Goal: Navigation & Orientation: Find specific page/section

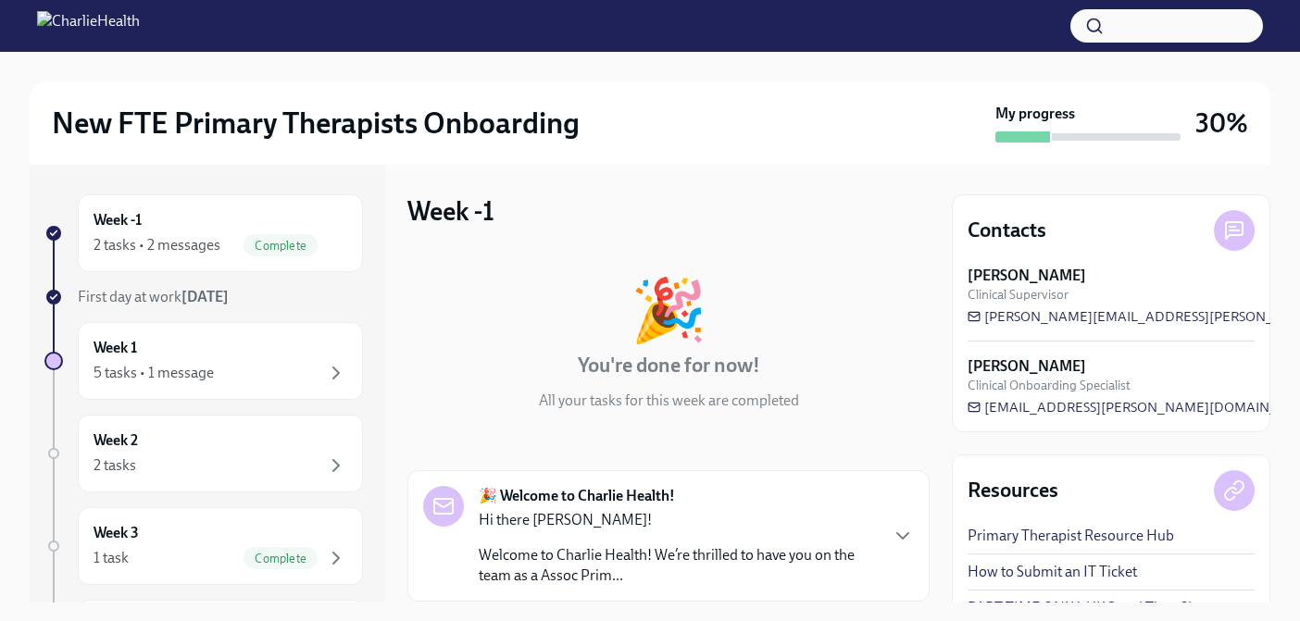
scroll to position [52, 0]
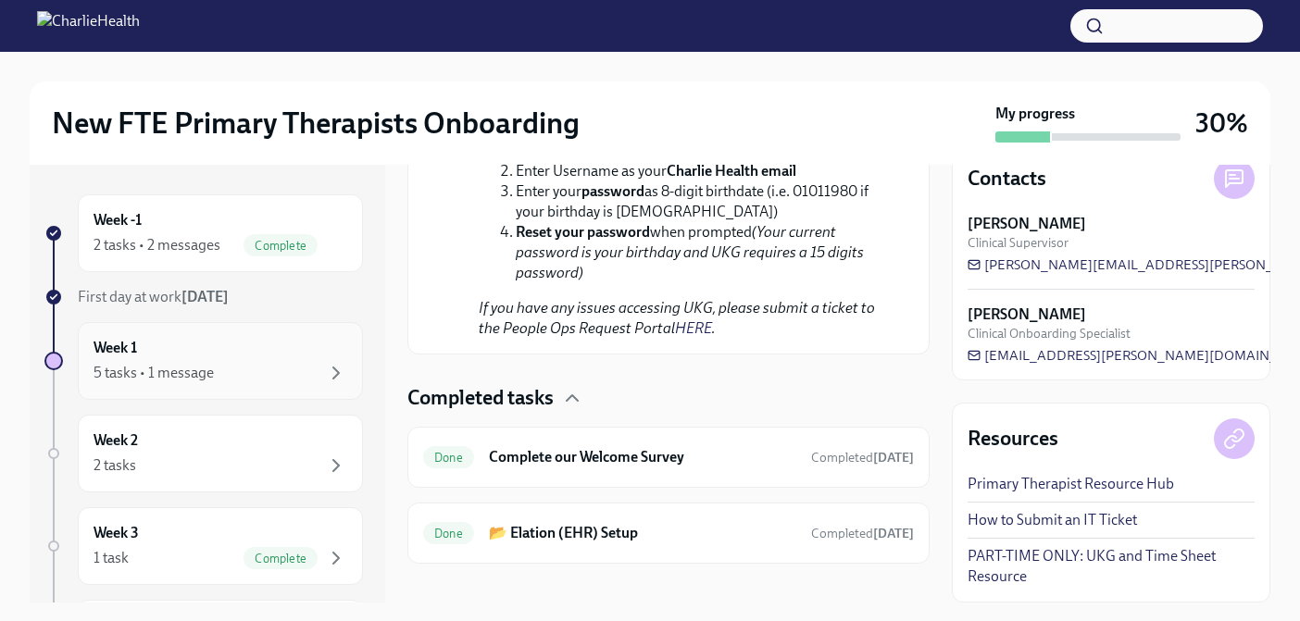
click at [244, 372] on div "5 tasks • 1 message" at bounding box center [221, 373] width 254 height 22
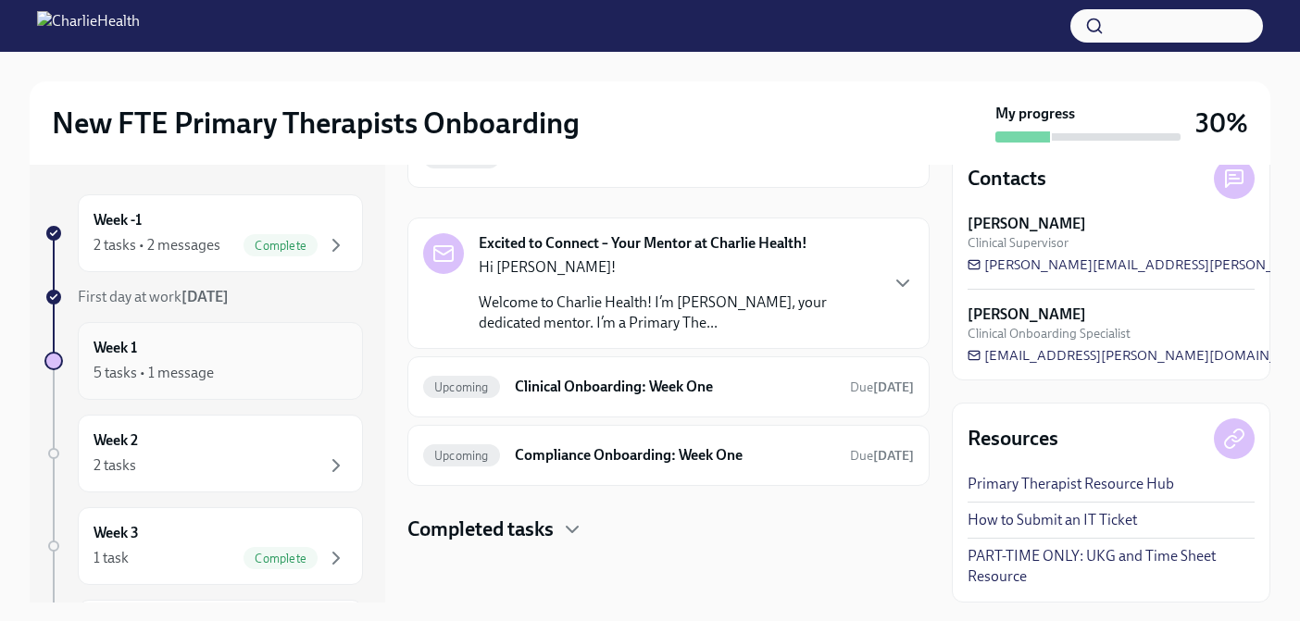
click at [143, 348] on div "Week 1 5 tasks • 1 message" at bounding box center [221, 361] width 254 height 46
click at [140, 220] on h6 "Week -1" at bounding box center [118, 220] width 48 height 20
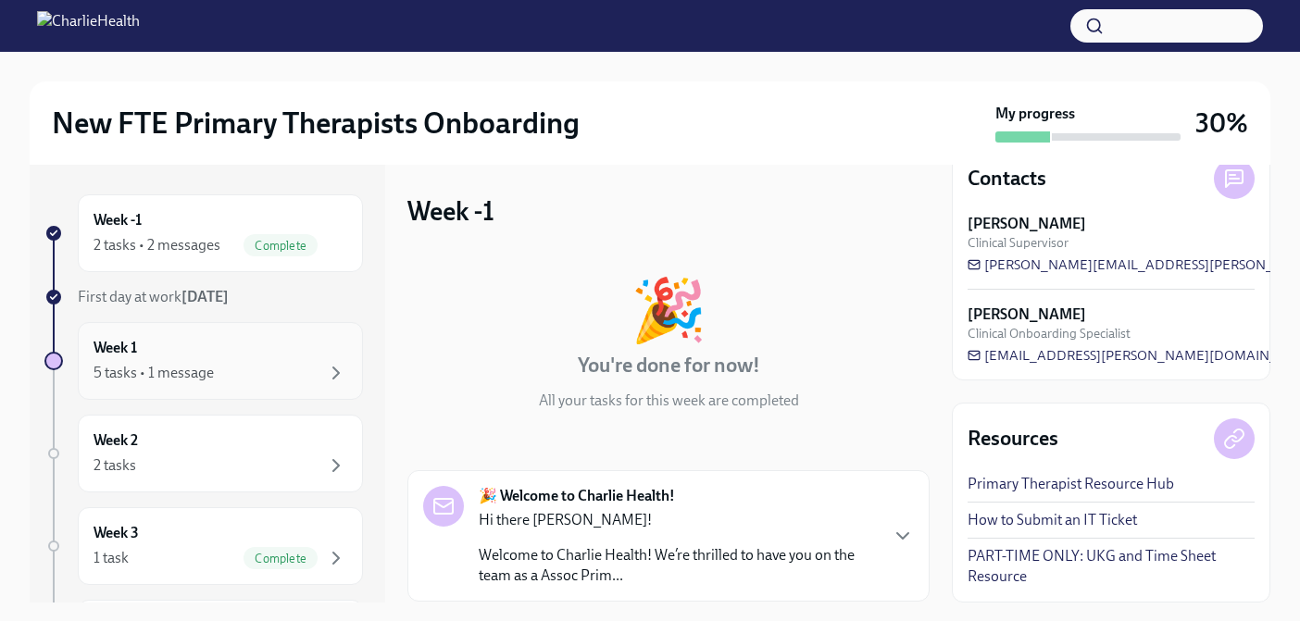
click at [205, 340] on div "Week 1 5 tasks • 1 message" at bounding box center [221, 361] width 254 height 46
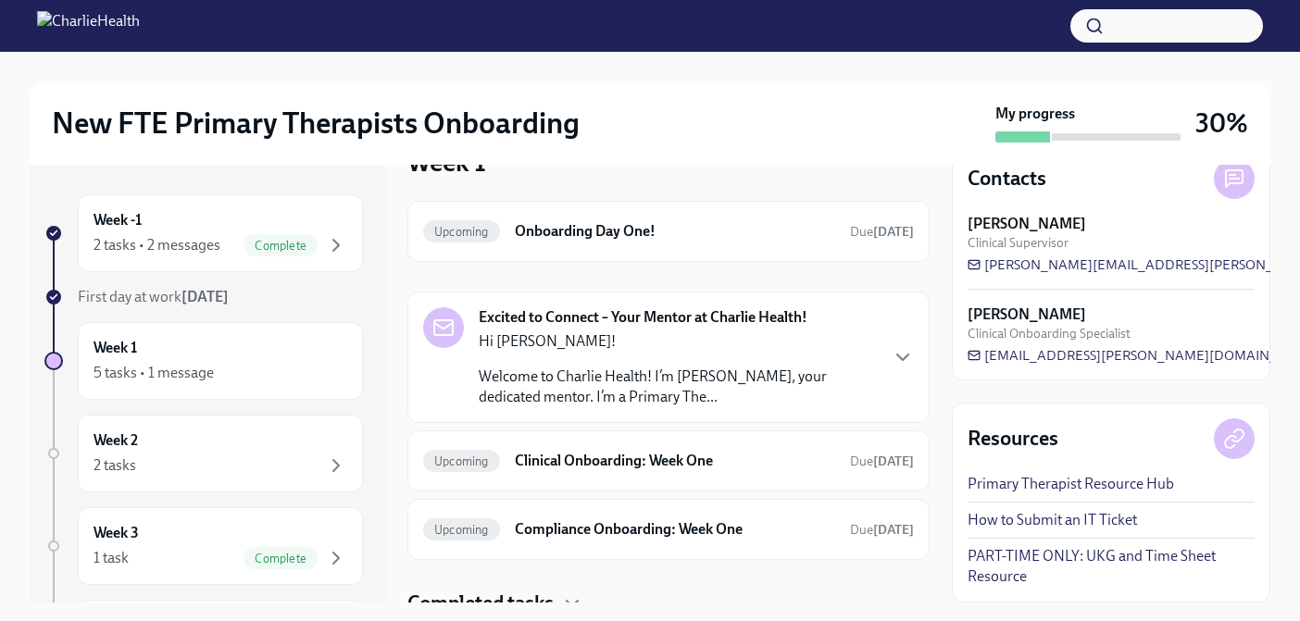
scroll to position [53, 0]
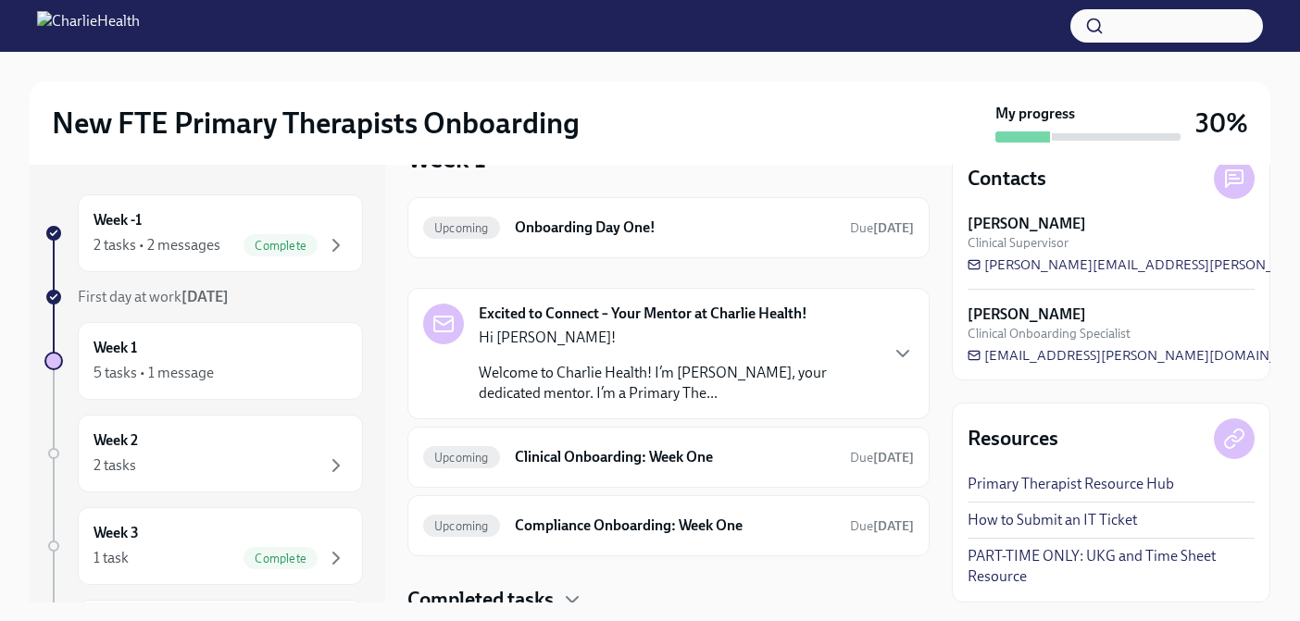
click at [834, 377] on p "Welcome to Charlie Health! I’m [PERSON_NAME], your dedicated mentor. I’m a Prim…" at bounding box center [678, 383] width 398 height 41
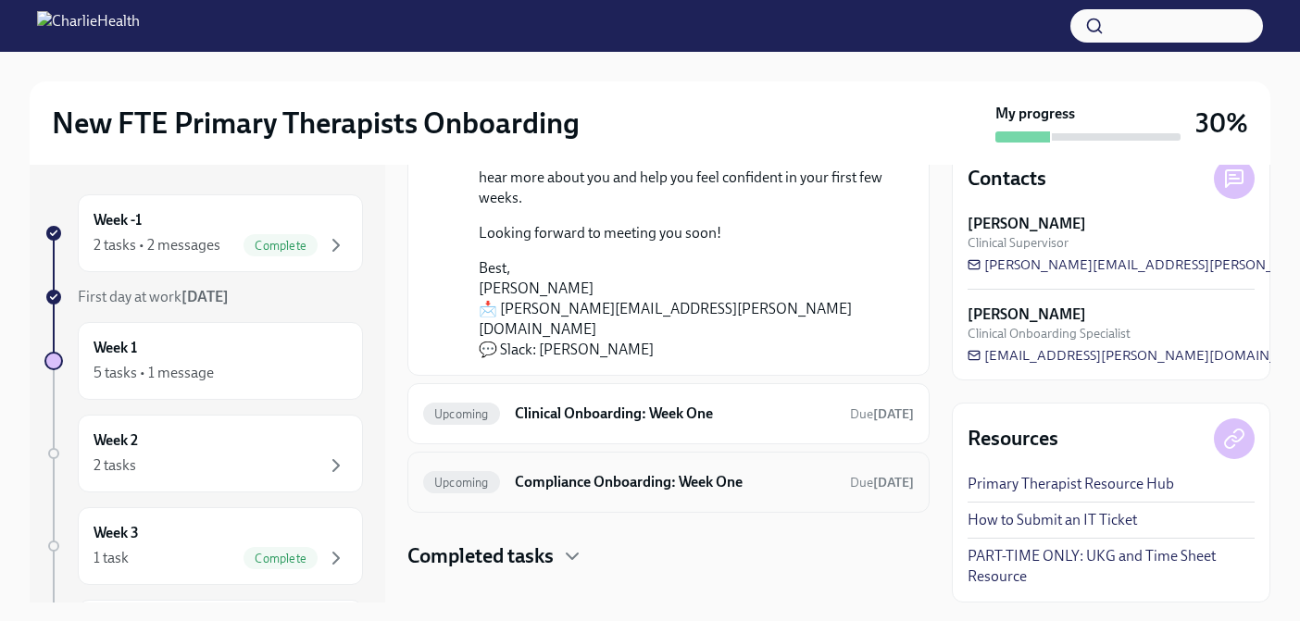
scroll to position [468, 0]
click at [765, 400] on div "Upcoming Clinical Onboarding: Week One Due [DATE]" at bounding box center [668, 415] width 491 height 30
